Goal: Task Accomplishment & Management: Complete application form

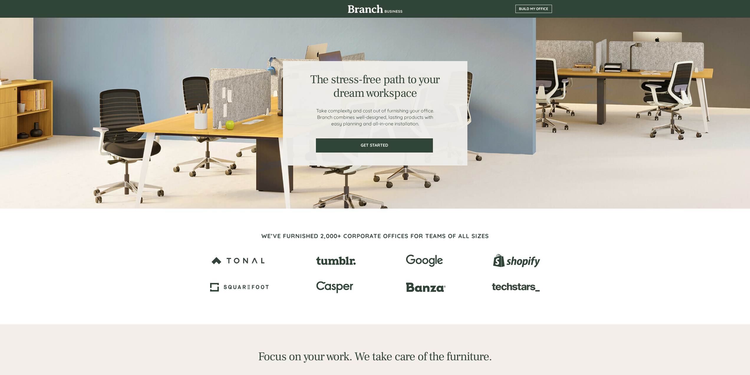
click at [524, 9] on span "BUILD MY OFFICE" at bounding box center [534, 9] width 36 height 4
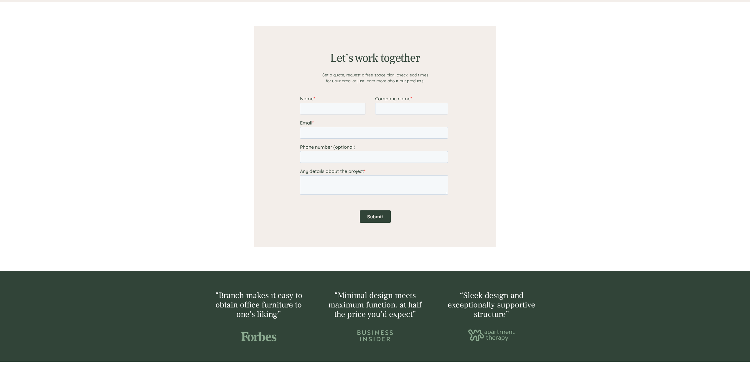
scroll to position [458, 0]
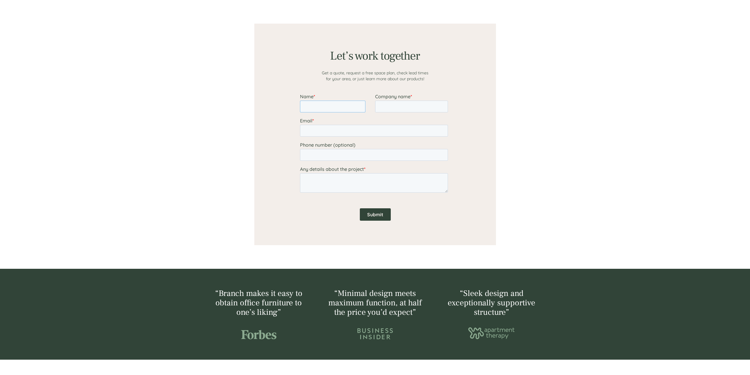
click at [310, 106] on input "Name *" at bounding box center [332, 107] width 65 height 12
type input "[PERSON_NAME]"
click at [390, 103] on input "Company name *" at bounding box center [411, 107] width 73 height 12
type input "PAV-JAM, LLC"
click at [358, 134] on input "Email *" at bounding box center [374, 131] width 148 height 12
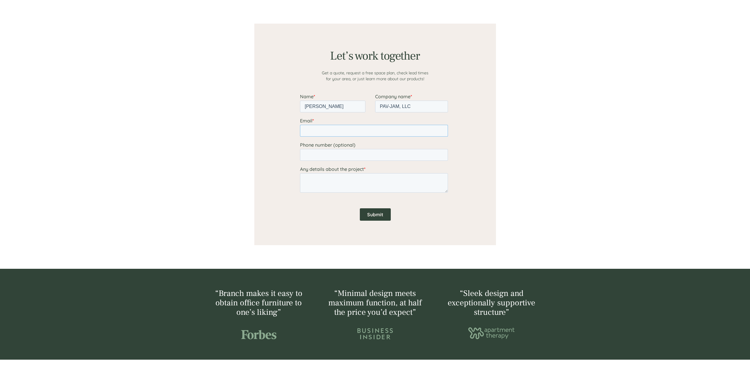
type input "[EMAIL_ADDRESS][DOMAIN_NAME]"
click at [359, 183] on textarea "Any details about the project *" at bounding box center [374, 182] width 148 height 19
click at [419, 178] on textarea "Three double pedestal executive desks, 84" width x 36" depth x 30" height, stee…" at bounding box center [374, 182] width 148 height 19
click at [416, 185] on textarea "Three double pedestal executive desks, 84" width x 36" depth x 30" height, stee…" at bounding box center [374, 182] width 148 height 19
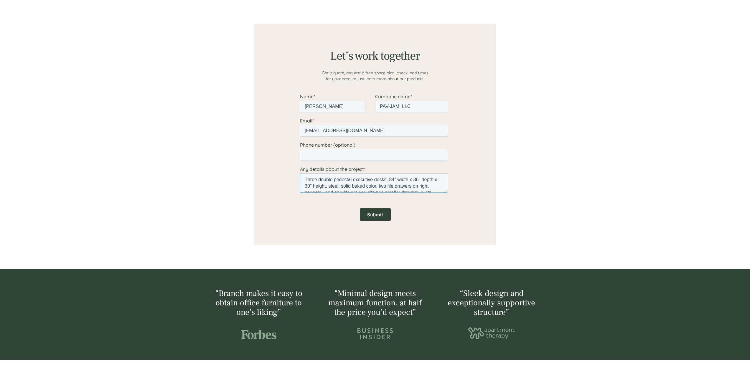
drag, startPoint x: 419, startPoint y: 186, endPoint x: 413, endPoint y: 186, distance: 5.9
click at [413, 186] on textarea "Three double pedestal executive desks, 84" width x 36" depth x 30" height, stee…" at bounding box center [374, 182] width 148 height 19
type textarea "Three double pedestal executive desks, 84" width x 36" depth x 30" height, stee…"
click at [379, 214] on input "Submit" at bounding box center [375, 214] width 31 height 12
